Goal: Find specific page/section: Find specific page/section

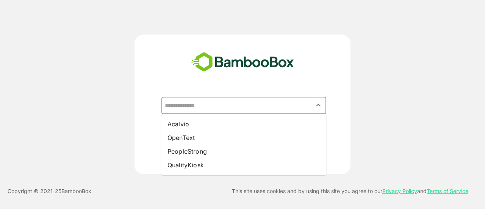
click at [244, 103] on input "text" at bounding box center [244, 105] width 162 height 14
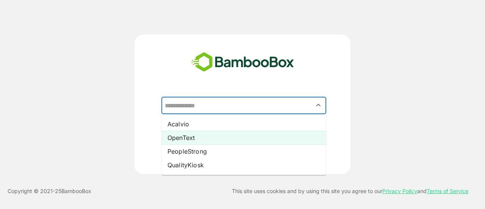
click at [182, 136] on li "OpenText" at bounding box center [243, 138] width 165 height 14
type input "********"
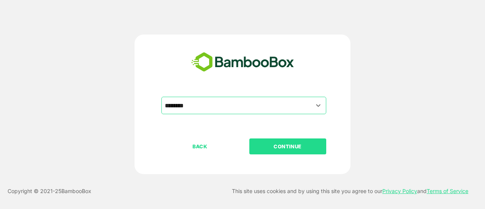
click at [266, 144] on p "CONTINUE" at bounding box center [288, 146] width 76 height 8
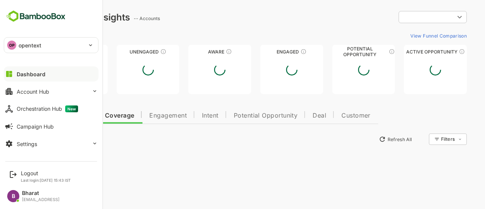
type input "**********"
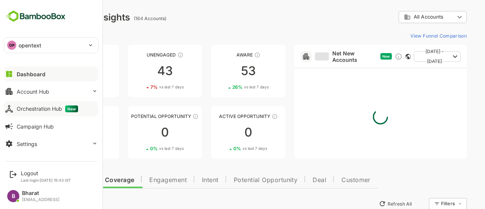
click at [35, 107] on div "Orchestration Hub New" at bounding box center [47, 108] width 61 height 7
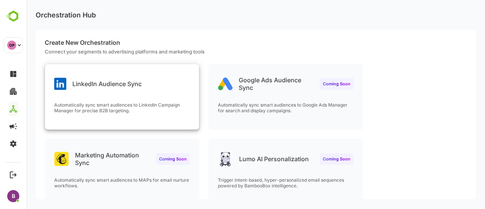
click at [116, 85] on p "LinkedIn Audience Sync" at bounding box center [106, 84] width 69 height 8
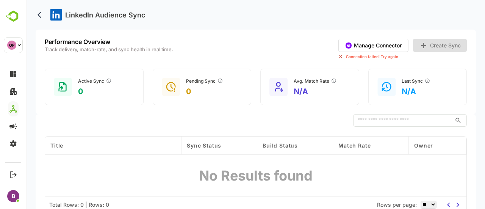
click at [39, 15] on icon "back" at bounding box center [40, 15] width 4 height 6
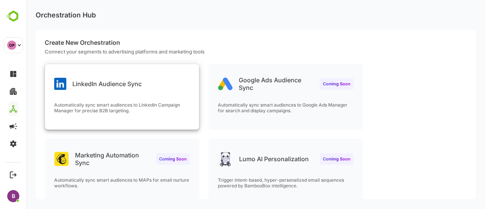
click at [110, 94] on div "LinkedIn Audience Sync Automatically sync smart audiences to LinkedIn Campaign …" at bounding box center [122, 96] width 154 height 65
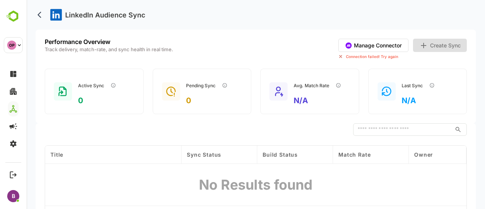
click at [42, 12] on icon "back" at bounding box center [42, 15] width 8 height 8
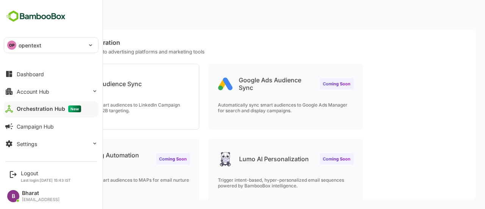
click at [38, 43] on p "opentext" at bounding box center [30, 45] width 23 height 8
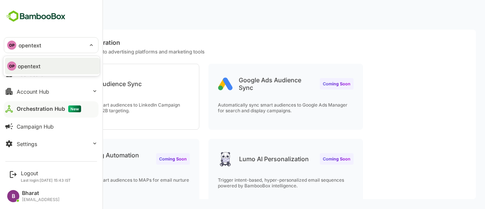
click at [149, 26] on div at bounding box center [242, 104] width 485 height 209
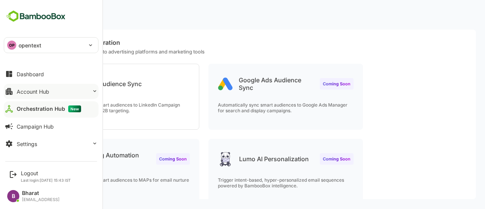
click at [60, 90] on button "Account Hub" at bounding box center [51, 91] width 95 height 15
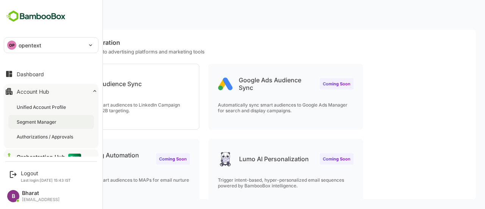
click at [28, 123] on div "Segment Manager" at bounding box center [37, 122] width 41 height 6
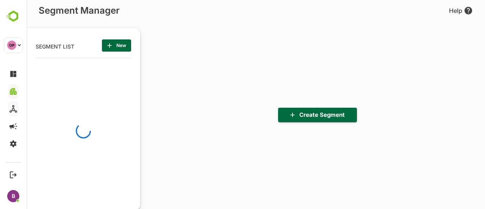
scroll to position [144, 94]
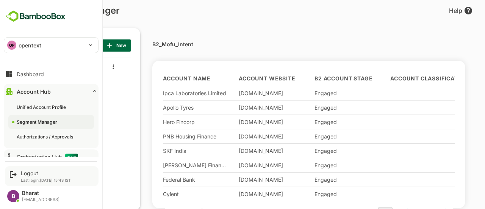
click at [31, 176] on div "Logout Last login: [DATE] 15:43 IST" at bounding box center [46, 176] width 50 height 13
click at [29, 173] on div "Logout" at bounding box center [46, 173] width 50 height 6
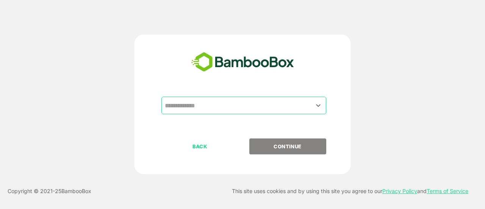
click at [196, 103] on input "text" at bounding box center [244, 105] width 162 height 14
